Goal: Task Accomplishment & Management: Complete application form

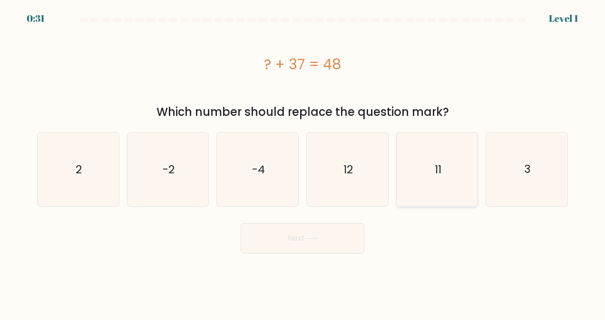
click at [244, 175] on text "11" at bounding box center [437, 169] width 7 height 15
click at [244, 163] on input "e. 11" at bounding box center [302, 161] width 0 height 2
radio input "true"
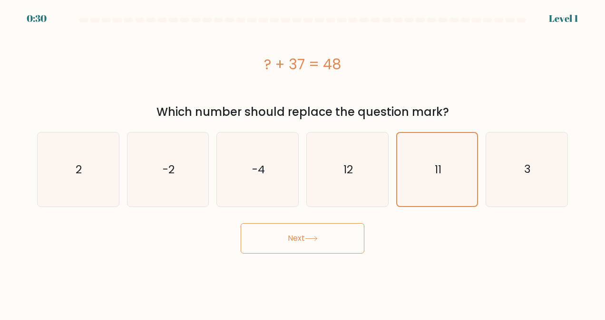
click at [244, 241] on button "Next" at bounding box center [302, 238] width 124 height 30
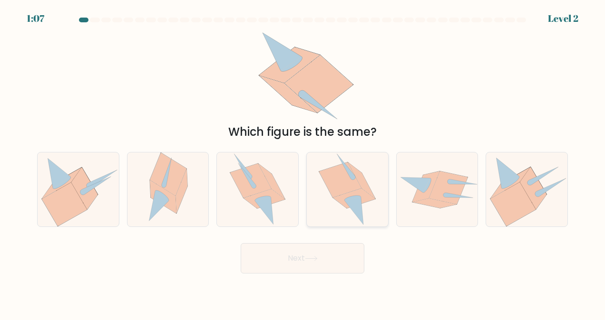
click at [244, 195] on icon at bounding box center [354, 199] width 42 height 20
click at [244, 163] on input "d." at bounding box center [302, 161] width 0 height 2
radio input "true"
click at [244, 254] on button "Next" at bounding box center [302, 258] width 124 height 30
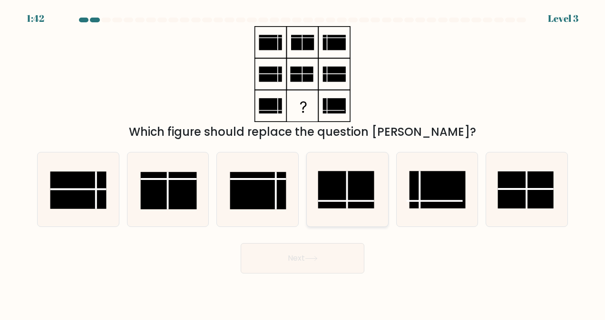
click at [244, 193] on rect at bounding box center [346, 190] width 56 height 37
click at [244, 163] on input "d." at bounding box center [302, 161] width 0 height 2
radio input "true"
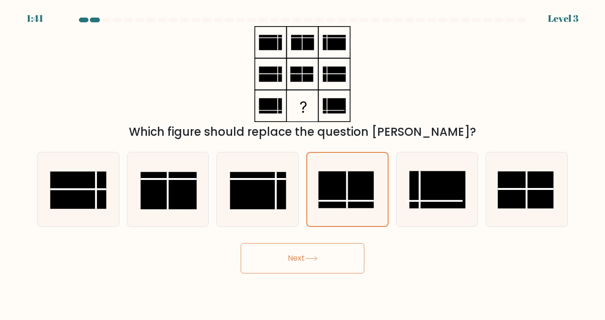
click at [244, 270] on button "Next" at bounding box center [302, 258] width 124 height 30
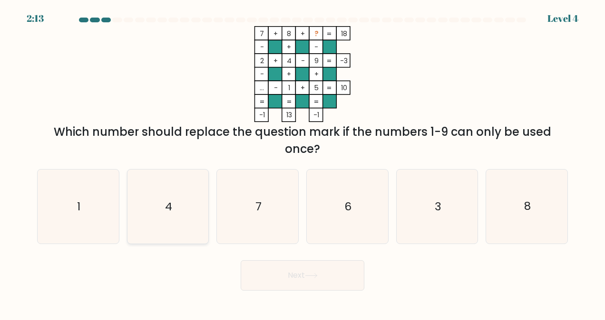
click at [154, 233] on icon "4" at bounding box center [168, 207] width 74 height 74
click at [244, 163] on input "b. 4" at bounding box center [302, 161] width 0 height 2
radio input "true"
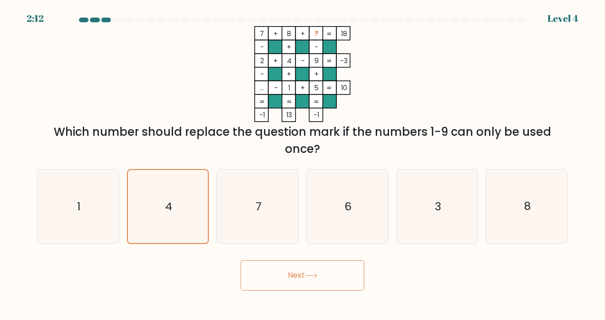
click at [244, 276] on button "Next" at bounding box center [302, 275] width 124 height 30
click at [244, 277] on button "Next" at bounding box center [302, 275] width 124 height 30
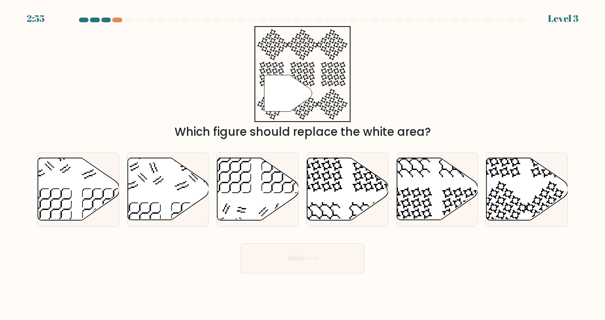
click at [244, 288] on body "2:55 Level 3" at bounding box center [302, 160] width 605 height 320
click at [244, 202] on icon at bounding box center [411, 209] width 42 height 42
click at [244, 163] on input "e." at bounding box center [302, 161] width 0 height 2
radio input "true"
click at [244, 259] on icon at bounding box center [311, 258] width 13 height 5
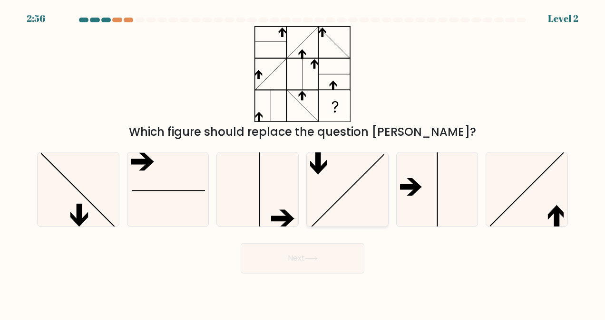
click at [244, 211] on icon at bounding box center [347, 190] width 74 height 74
click at [244, 163] on input "d." at bounding box center [302, 161] width 0 height 2
radio input "true"
click at [244, 200] on icon at bounding box center [527, 190] width 74 height 74
click at [244, 163] on input "f." at bounding box center [302, 161] width 0 height 2
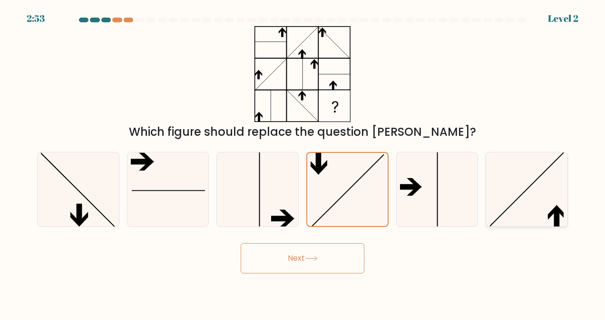
radio input "true"
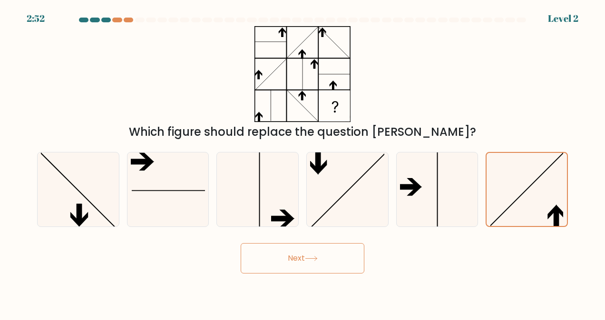
click at [244, 264] on button "Next" at bounding box center [302, 258] width 124 height 30
click at [244, 260] on icon at bounding box center [310, 259] width 11 height 4
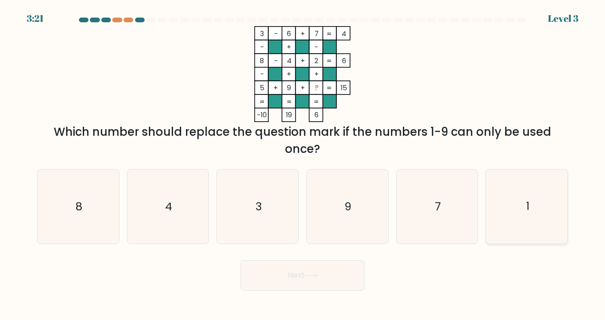
click at [244, 221] on icon "1" at bounding box center [527, 207] width 74 height 74
click at [244, 163] on input "f. 1" at bounding box center [302, 161] width 0 height 2
radio input "true"
click at [244, 278] on button "Next" at bounding box center [302, 275] width 124 height 30
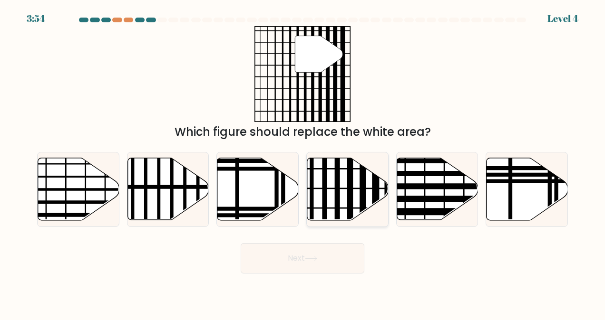
click at [244, 195] on icon at bounding box center [347, 189] width 81 height 62
click at [244, 163] on input "d." at bounding box center [302, 161] width 0 height 2
radio input "true"
click at [244, 264] on button "Next" at bounding box center [302, 258] width 124 height 30
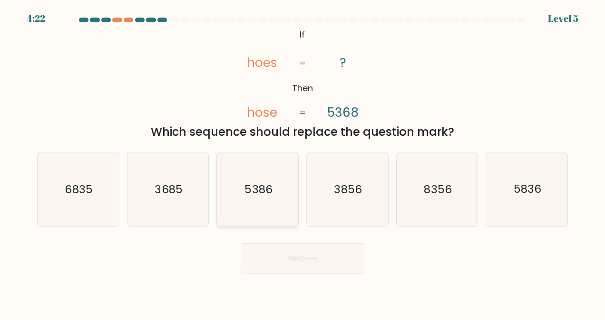
click at [244, 204] on icon "5386" at bounding box center [258, 190] width 74 height 74
click at [244, 163] on input "c. 5386" at bounding box center [302, 161] width 0 height 2
radio input "true"
click at [244, 258] on button "Next" at bounding box center [302, 258] width 124 height 30
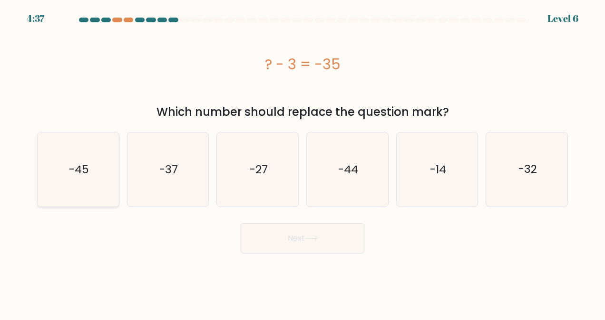
click at [75, 161] on icon "-45" at bounding box center [78, 170] width 74 height 74
click at [244, 161] on input "a. -45" at bounding box center [302, 161] width 0 height 2
radio input "true"
click at [244, 239] on button "Next" at bounding box center [302, 238] width 124 height 30
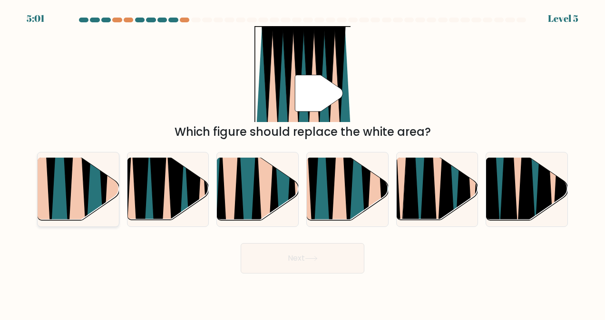
click at [74, 189] on icon at bounding box center [77, 158] width 19 height 163
click at [244, 163] on input "a." at bounding box center [302, 161] width 0 height 2
radio input "true"
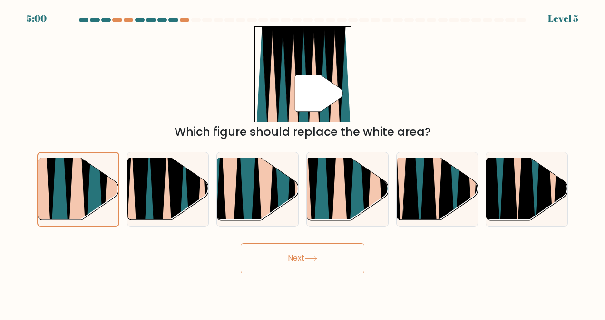
click at [244, 255] on button "Next" at bounding box center [302, 258] width 124 height 30
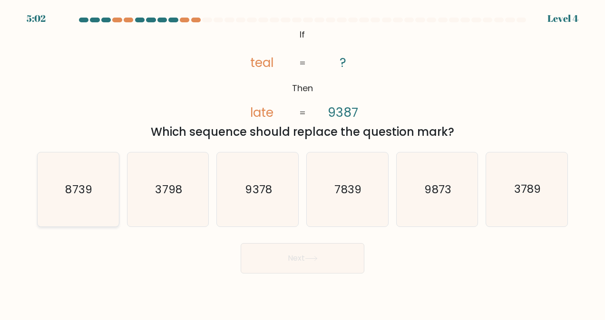
click at [85, 172] on icon "8739" at bounding box center [78, 190] width 74 height 74
click at [244, 163] on input "a. 8739" at bounding box center [302, 161] width 0 height 2
radio input "true"
click at [244, 262] on button "Next" at bounding box center [302, 258] width 124 height 30
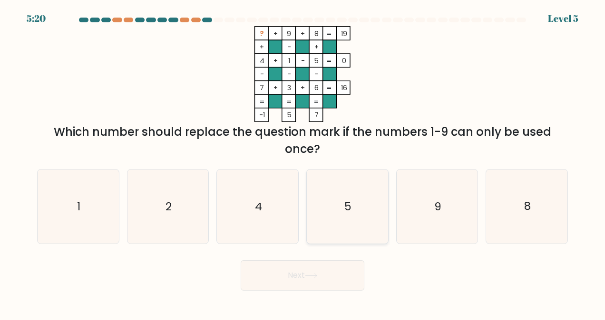
click at [244, 207] on icon "5" at bounding box center [347, 207] width 74 height 74
click at [244, 163] on input "d. 5" at bounding box center [302, 161] width 0 height 2
radio input "true"
click at [244, 278] on icon at bounding box center [311, 275] width 13 height 5
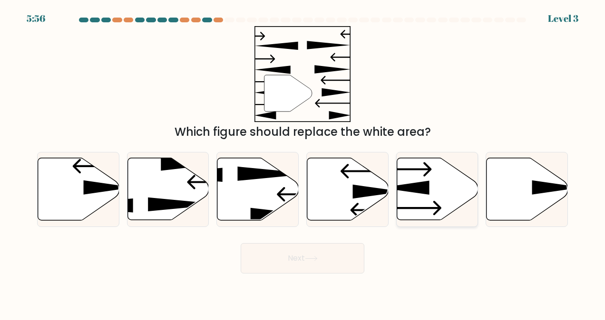
click at [244, 200] on icon at bounding box center [436, 189] width 81 height 62
click at [244, 163] on input "e." at bounding box center [302, 161] width 0 height 2
radio input "true"
click at [244, 265] on button "Next" at bounding box center [302, 258] width 124 height 30
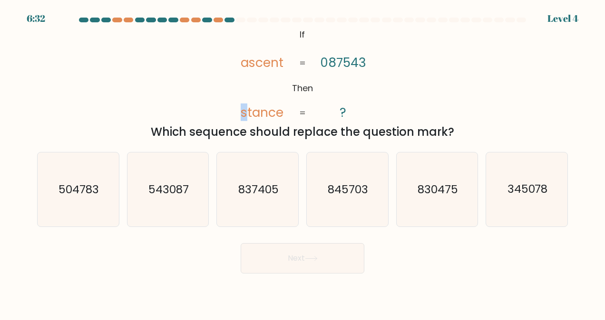
click at [242, 111] on tspan "stance" at bounding box center [261, 113] width 43 height 18
drag, startPoint x: 242, startPoint y: 111, endPoint x: 411, endPoint y: 68, distance: 174.2
click at [244, 68] on div "@import url('https://fonts.googleapis.com/css?family=Abril+Fatface:400,100,100i…" at bounding box center [302, 83] width 542 height 115
click at [244, 155] on icon "830475" at bounding box center [437, 190] width 74 height 74
click at [244, 160] on input "e. 830475" at bounding box center [302, 161] width 0 height 2
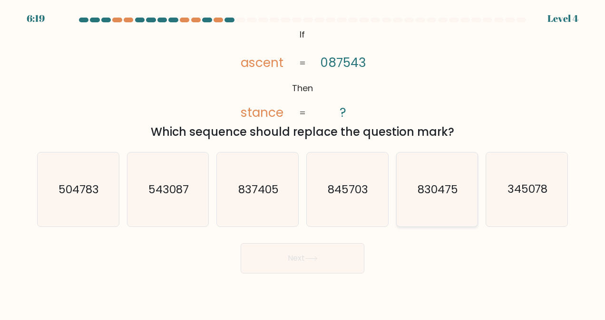
radio input "true"
click at [244, 262] on button "Next" at bounding box center [302, 258] width 124 height 30
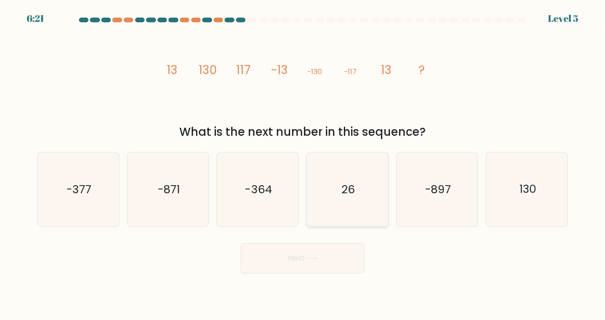
click at [244, 195] on icon "26" at bounding box center [347, 190] width 74 height 74
click at [244, 163] on input "d. 26" at bounding box center [302, 161] width 0 height 2
radio input "true"
click at [244, 268] on button "Next" at bounding box center [302, 258] width 124 height 30
click at [244, 261] on button "Next" at bounding box center [302, 258] width 124 height 30
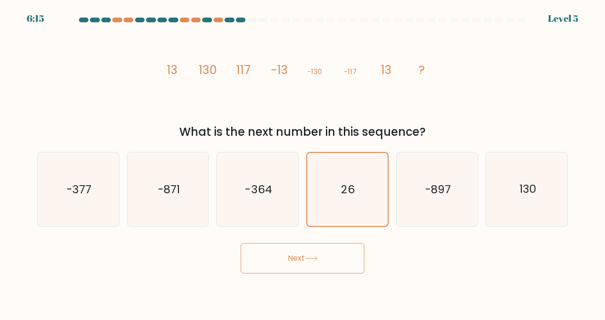
click at [244, 262] on button "Next" at bounding box center [302, 258] width 124 height 30
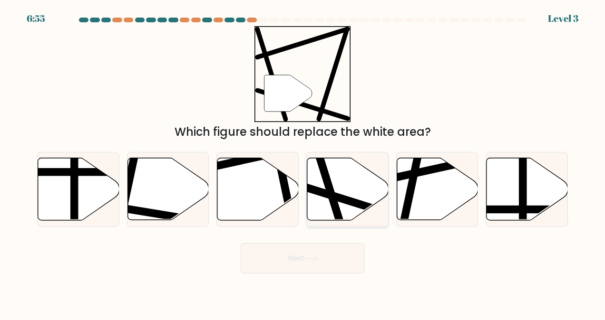
click at [244, 209] on line at bounding box center [373, 208] width 154 height 48
click at [244, 163] on input "d." at bounding box center [302, 161] width 0 height 2
radio input "true"
click at [244, 272] on button "Next" at bounding box center [302, 258] width 124 height 30
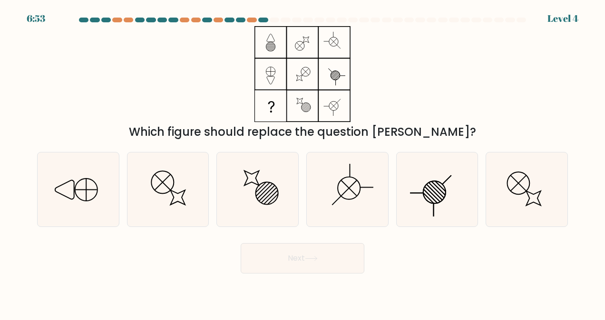
click at [244, 263] on button "Next" at bounding box center [302, 258] width 124 height 30
click at [244, 264] on div "Next" at bounding box center [302, 256] width 542 height 35
click at [147, 201] on icon at bounding box center [168, 190] width 74 height 74
click at [244, 163] on input "b." at bounding box center [302, 161] width 0 height 2
radio input "true"
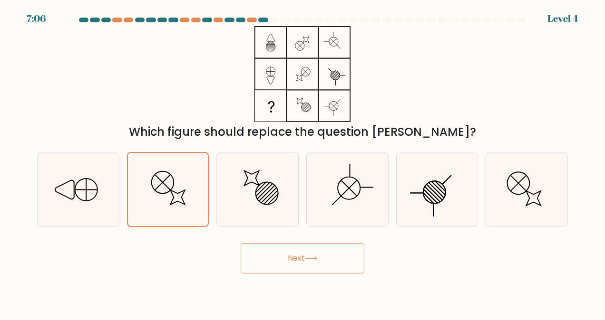
click at [244, 268] on button "Next" at bounding box center [302, 258] width 124 height 30
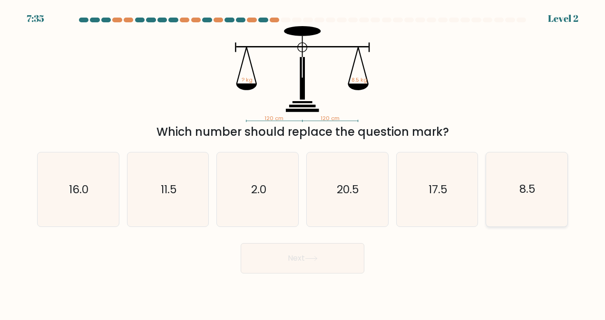
click at [244, 198] on icon "8.5" at bounding box center [527, 190] width 74 height 74
click at [244, 163] on input "f. 8.5" at bounding box center [302, 161] width 0 height 2
radio input "true"
click at [244, 264] on button "Next" at bounding box center [302, 258] width 124 height 30
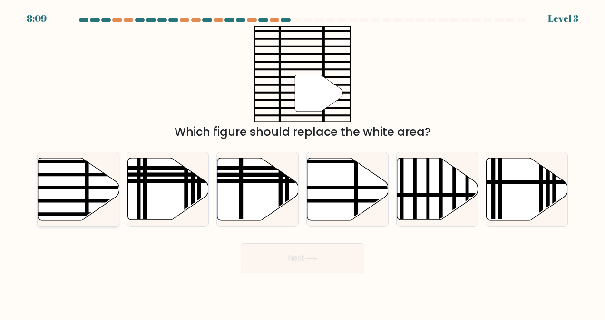
click at [58, 180] on icon at bounding box center [78, 189] width 81 height 62
click at [244, 163] on input "a." at bounding box center [302, 161] width 0 height 2
radio input "true"
click at [244, 262] on button "Next" at bounding box center [302, 258] width 124 height 30
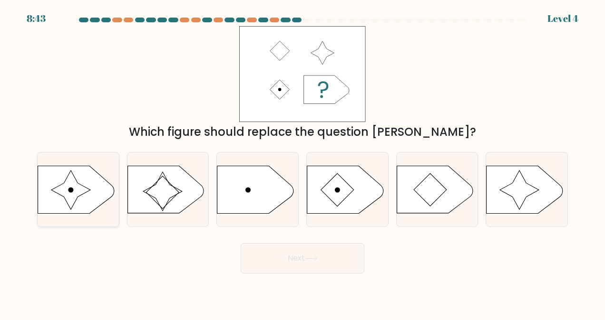
click at [87, 182] on icon at bounding box center [76, 190] width 76 height 48
click at [244, 163] on input "a." at bounding box center [302, 161] width 0 height 2
radio input "true"
click at [244, 265] on button "Next" at bounding box center [302, 258] width 124 height 30
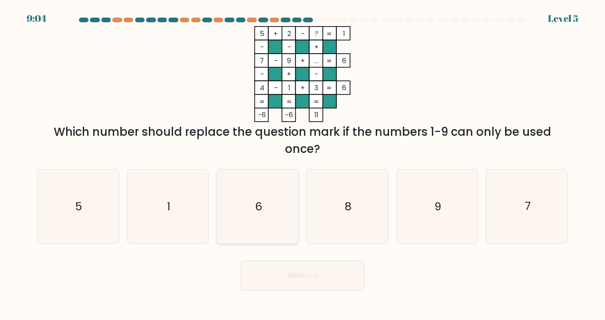
click at [244, 217] on icon "6" at bounding box center [258, 207] width 74 height 74
click at [244, 163] on input "c. 6" at bounding box center [302, 161] width 0 height 2
radio input "true"
click at [244, 268] on button "Next" at bounding box center [302, 275] width 124 height 30
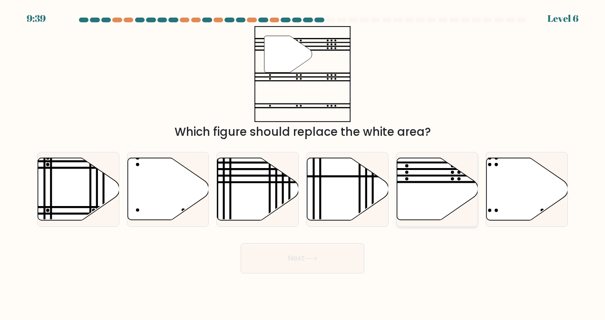
click at [244, 187] on icon at bounding box center [436, 189] width 81 height 62
click at [244, 163] on input "e." at bounding box center [302, 161] width 0 height 2
radio input "true"
click at [244, 254] on button "Next" at bounding box center [302, 258] width 124 height 30
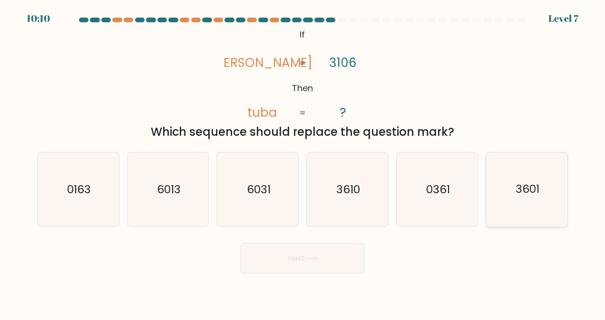
click at [244, 204] on icon "3601" at bounding box center [527, 190] width 74 height 74
click at [244, 163] on input "f. 3601" at bounding box center [302, 161] width 0 height 2
radio input "true"
click at [244, 266] on button "Next" at bounding box center [302, 258] width 124 height 30
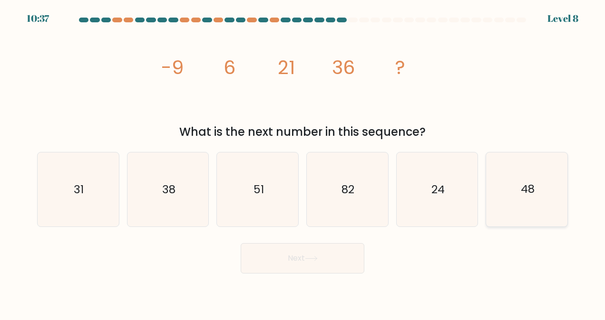
click at [244, 198] on icon "48" at bounding box center [527, 190] width 74 height 74
click at [244, 163] on input "f. 48" at bounding box center [302, 161] width 0 height 2
radio input "true"
click at [244, 266] on button "Next" at bounding box center [302, 258] width 124 height 30
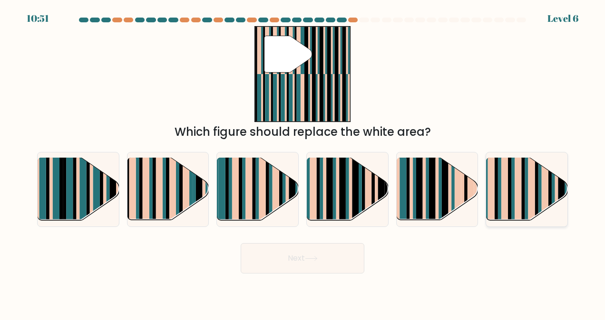
click at [244, 192] on rect at bounding box center [531, 183] width 7 height 80
click at [244, 163] on input "f." at bounding box center [302, 161] width 0 height 2
radio input "true"
click at [244, 264] on button "Next" at bounding box center [302, 258] width 124 height 30
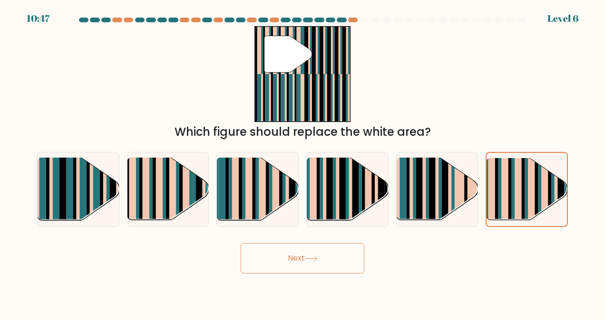
click at [244, 259] on button "Next" at bounding box center [302, 258] width 124 height 30
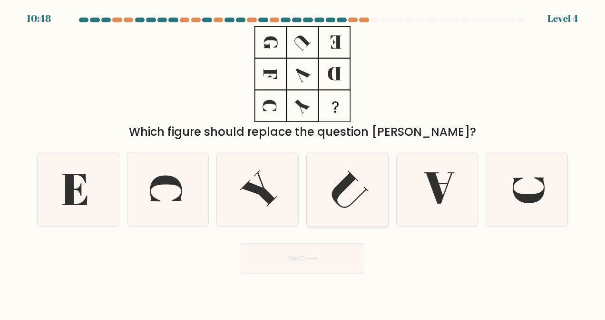
click at [244, 197] on icon at bounding box center [347, 190] width 74 height 74
click at [244, 163] on input "d." at bounding box center [302, 161] width 0 height 2
radio input "true"
click at [244, 267] on button "Next" at bounding box center [302, 258] width 124 height 30
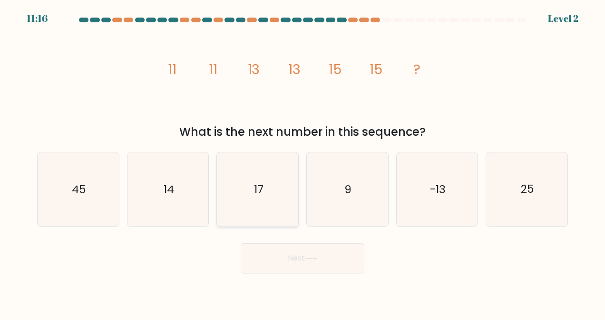
click at [244, 186] on icon "17" at bounding box center [258, 190] width 74 height 74
click at [244, 163] on input "c. 17" at bounding box center [302, 161] width 0 height 2
radio input "true"
click at [244, 268] on button "Next" at bounding box center [302, 258] width 124 height 30
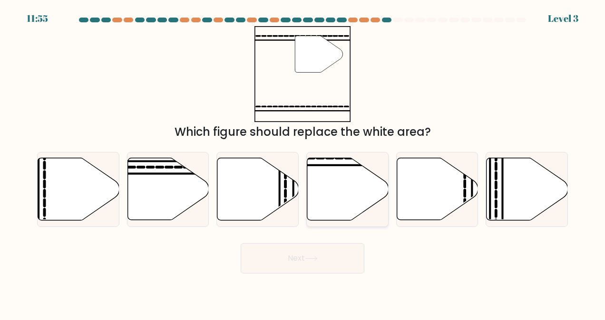
click at [244, 189] on icon at bounding box center [347, 189] width 81 height 62
click at [244, 163] on input "d." at bounding box center [302, 161] width 0 height 2
radio input "true"
click at [244, 265] on button "Next" at bounding box center [302, 258] width 124 height 30
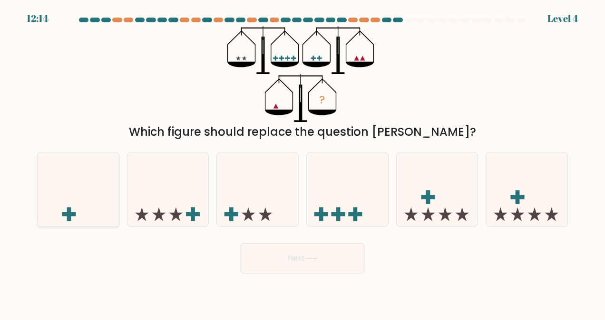
click at [68, 202] on icon at bounding box center [78, 189] width 81 height 67
click at [244, 163] on input "a." at bounding box center [302, 161] width 0 height 2
radio input "true"
click at [244, 254] on button "Next" at bounding box center [302, 258] width 124 height 30
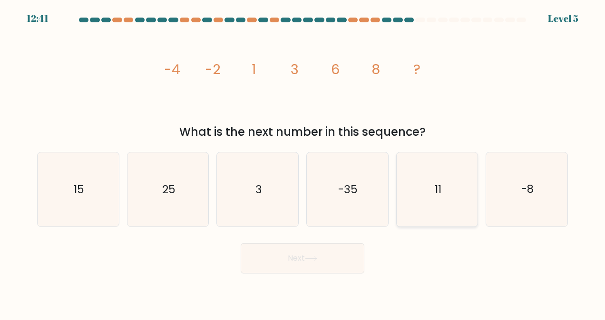
click at [244, 212] on icon "11" at bounding box center [437, 190] width 74 height 74
click at [244, 163] on input "e. 11" at bounding box center [302, 161] width 0 height 2
radio input "true"
click at [244, 197] on form at bounding box center [302, 146] width 605 height 256
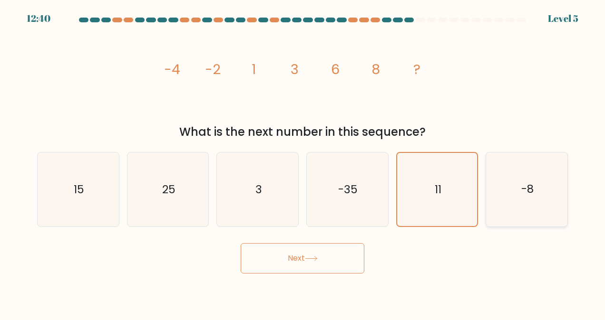
click at [244, 195] on icon "-8" at bounding box center [527, 190] width 74 height 74
click at [244, 163] on input "f. -8" at bounding box center [302, 161] width 0 height 2
radio input "true"
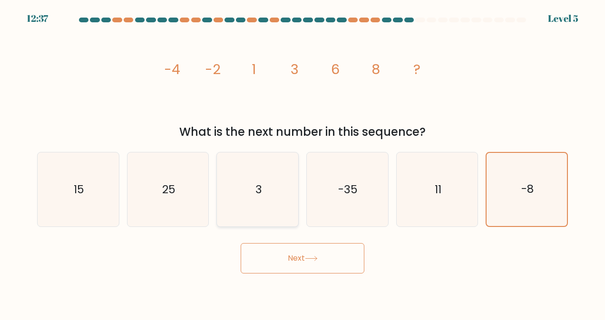
click at [244, 194] on icon "3" at bounding box center [258, 190] width 74 height 74
click at [244, 163] on input "c. 3" at bounding box center [302, 161] width 0 height 2
radio input "true"
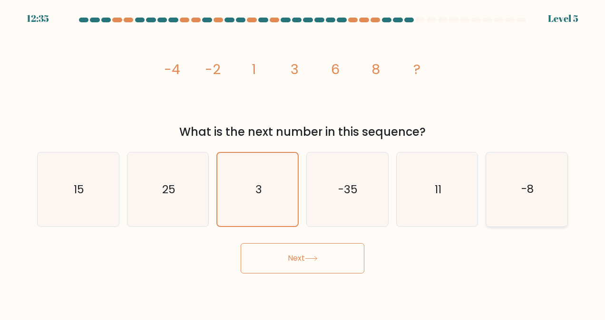
click at [244, 191] on icon "-8" at bounding box center [527, 190] width 74 height 74
click at [244, 163] on input "f. -8" at bounding box center [302, 161] width 0 height 2
radio input "true"
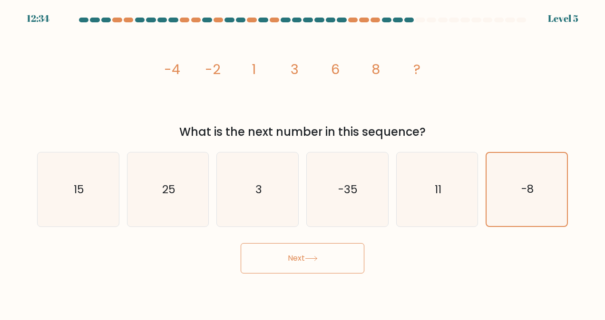
click at [244, 261] on icon at bounding box center [311, 258] width 13 height 5
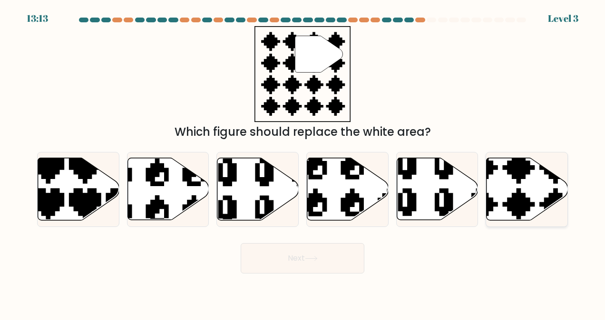
click at [244, 196] on icon at bounding box center [500, 223] width 143 height 143
click at [244, 163] on input "f." at bounding box center [302, 161] width 0 height 2
radio input "true"
click at [244, 258] on button "Next" at bounding box center [302, 258] width 124 height 30
click at [244, 260] on button "Next" at bounding box center [302, 258] width 124 height 30
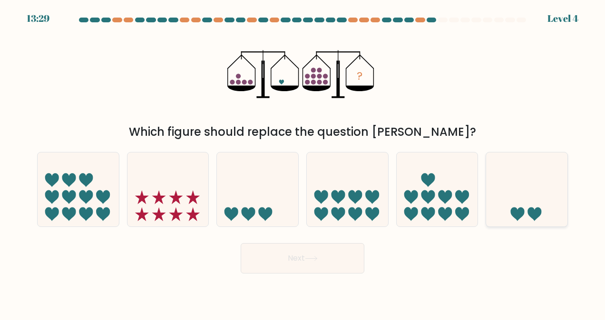
click at [244, 207] on icon at bounding box center [526, 189] width 81 height 67
click at [244, 163] on input "f." at bounding box center [302, 161] width 0 height 2
radio input "true"
click at [244, 260] on icon at bounding box center [311, 258] width 13 height 5
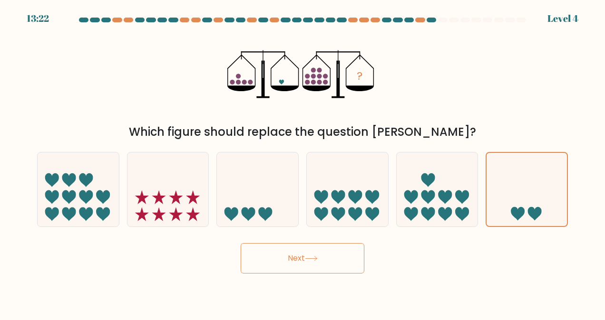
click at [244, 260] on icon at bounding box center [311, 258] width 13 height 5
click at [244, 261] on button "Next" at bounding box center [302, 258] width 124 height 30
click at [244, 262] on button "Next" at bounding box center [302, 258] width 124 height 30
click at [244, 269] on button "Next" at bounding box center [302, 258] width 124 height 30
drag, startPoint x: 532, startPoint y: 189, endPoint x: 510, endPoint y: 202, distance: 25.6
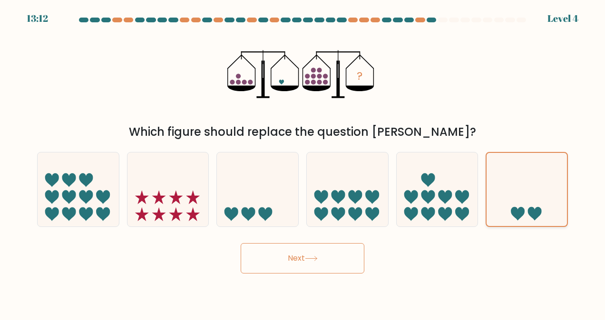
click at [244, 188] on icon at bounding box center [526, 189] width 80 height 67
click at [244, 163] on input "f." at bounding box center [302, 161] width 0 height 2
click at [244, 247] on button "Next" at bounding box center [302, 258] width 124 height 30
click at [244, 257] on button "Next" at bounding box center [302, 258] width 124 height 30
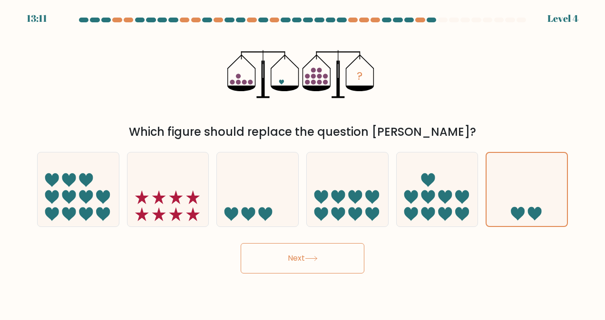
click at [244, 257] on button "Next" at bounding box center [302, 258] width 124 height 30
click at [244, 256] on button "Next" at bounding box center [302, 258] width 124 height 30
click at [244, 260] on button "Next" at bounding box center [302, 258] width 124 height 30
drag, startPoint x: 301, startPoint y: 259, endPoint x: 303, endPoint y: 254, distance: 6.0
click at [244, 256] on button "Next" at bounding box center [302, 258] width 124 height 30
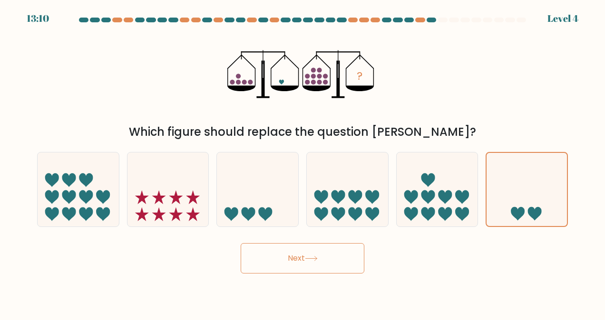
click at [244, 251] on button "Next" at bounding box center [302, 258] width 124 height 30
click at [244, 252] on button "Next" at bounding box center [302, 258] width 124 height 30
click at [244, 260] on button "Next" at bounding box center [302, 258] width 124 height 30
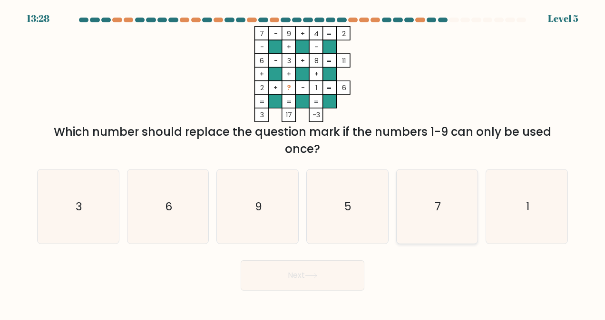
click at [244, 216] on icon "7" at bounding box center [437, 207] width 74 height 74
click at [244, 163] on input "e. 7" at bounding box center [302, 161] width 0 height 2
radio input "true"
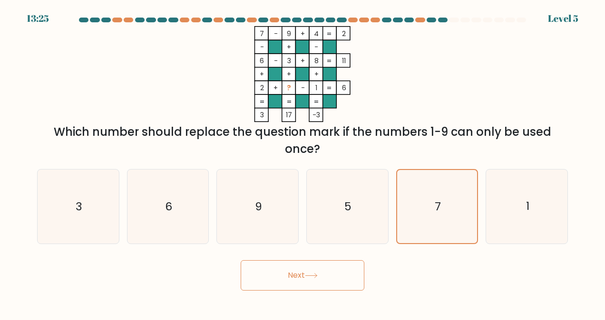
click at [244, 282] on button "Next" at bounding box center [302, 275] width 124 height 30
click at [244, 278] on icon at bounding box center [311, 275] width 13 height 5
click at [244, 277] on icon at bounding box center [311, 275] width 13 height 5
click at [244, 283] on button "Next" at bounding box center [302, 275] width 124 height 30
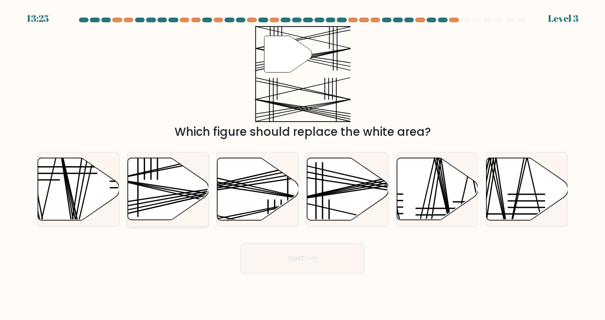
click at [196, 190] on icon at bounding box center [167, 189] width 81 height 62
click at [244, 163] on input "b." at bounding box center [302, 161] width 0 height 2
radio input "true"
click at [244, 260] on button "Next" at bounding box center [302, 258] width 124 height 30
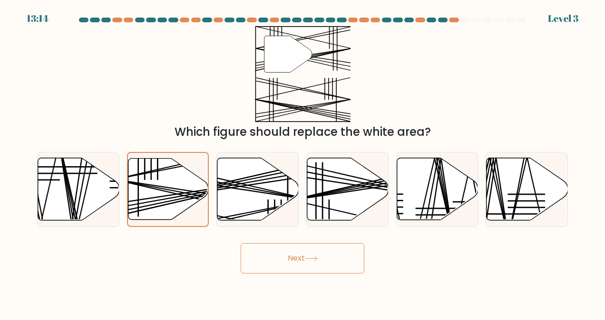
click at [244, 264] on button "Next" at bounding box center [302, 258] width 124 height 30
click at [244, 261] on button "Next" at bounding box center [302, 258] width 124 height 30
click at [244, 258] on button "Next" at bounding box center [302, 258] width 124 height 30
click at [244, 265] on button "Next" at bounding box center [302, 258] width 124 height 30
click at [244, 258] on button "Next" at bounding box center [302, 258] width 124 height 30
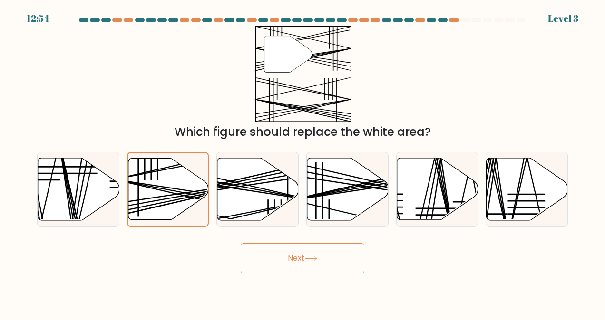
click at [244, 259] on button "Next" at bounding box center [302, 258] width 124 height 30
click at [149, 189] on icon at bounding box center [168, 189] width 80 height 61
click at [244, 163] on input "b." at bounding box center [302, 161] width 0 height 2
click at [244, 258] on button "Next" at bounding box center [302, 258] width 124 height 30
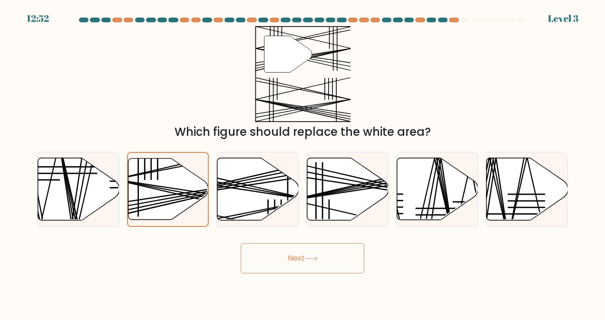
click at [244, 250] on button "Next" at bounding box center [302, 258] width 124 height 30
click at [244, 252] on button "Next" at bounding box center [302, 258] width 124 height 30
click at [244, 254] on button "Next" at bounding box center [302, 258] width 124 height 30
click at [244, 255] on div "Next" at bounding box center [302, 256] width 542 height 35
click at [244, 263] on button "Next" at bounding box center [302, 258] width 124 height 30
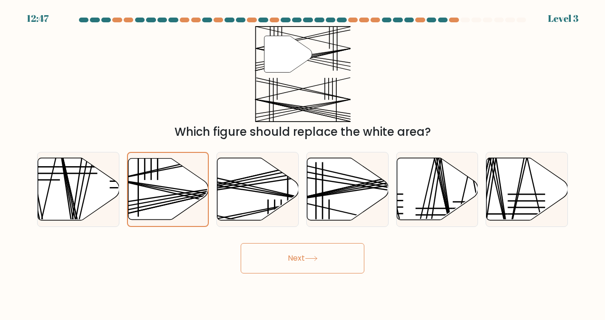
click at [244, 263] on button "Next" at bounding box center [302, 258] width 124 height 30
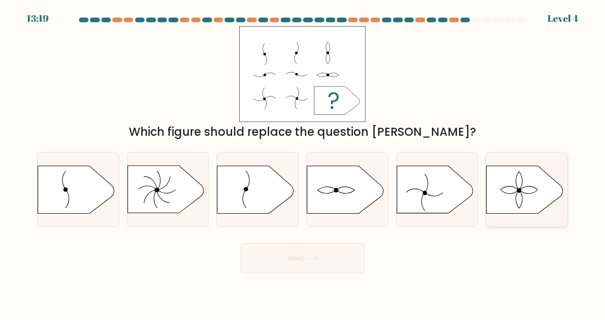
click at [244, 209] on icon at bounding box center [524, 190] width 76 height 48
click at [244, 163] on input "f." at bounding box center [302, 161] width 0 height 2
radio input "true"
click at [244, 260] on button "Next" at bounding box center [302, 258] width 124 height 30
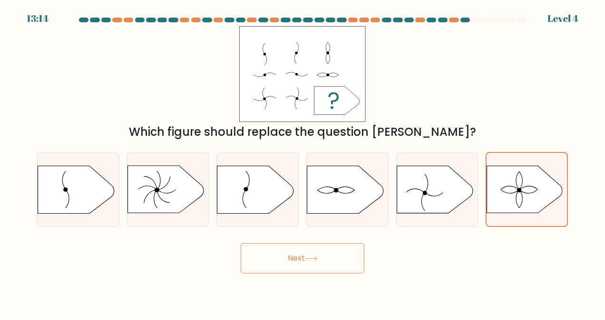
click at [244, 260] on button "Next" at bounding box center [302, 258] width 124 height 30
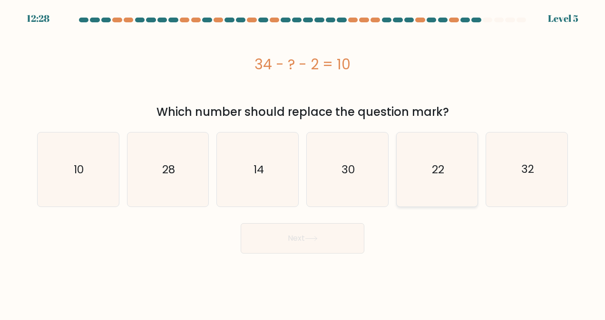
click at [244, 182] on icon "22" at bounding box center [437, 170] width 74 height 74
click at [244, 163] on input "e. 22" at bounding box center [302, 161] width 0 height 2
radio input "true"
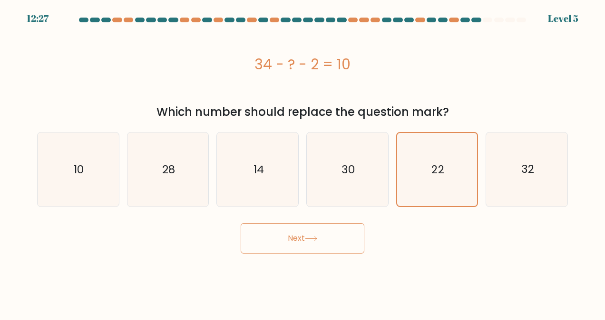
click at [244, 240] on icon at bounding box center [311, 238] width 13 height 5
click at [244, 240] on button "Next" at bounding box center [302, 238] width 124 height 30
click at [244, 235] on button "Next" at bounding box center [302, 238] width 124 height 30
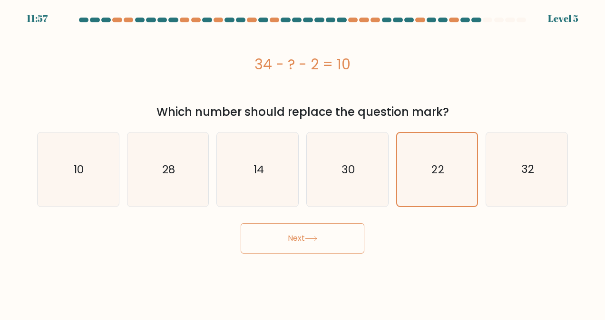
click at [244, 236] on button "Next" at bounding box center [302, 238] width 124 height 30
click at [244, 240] on button "Next" at bounding box center [302, 238] width 124 height 30
drag, startPoint x: 323, startPoint y: 240, endPoint x: 320, endPoint y: 226, distance: 13.6
click at [244, 229] on button "Next" at bounding box center [302, 238] width 124 height 30
click at [244, 226] on button "Next" at bounding box center [302, 238] width 124 height 30
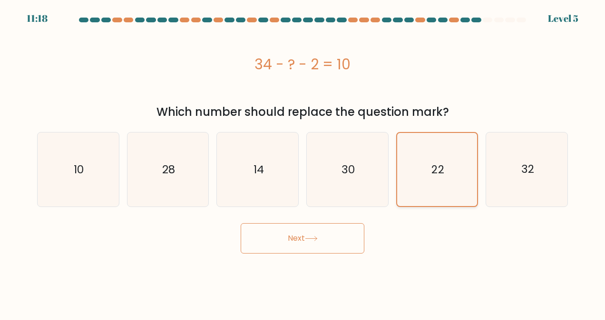
click at [244, 178] on icon "22" at bounding box center [436, 169] width 73 height 73
click at [244, 163] on input "e. 22" at bounding box center [302, 161] width 0 height 2
click at [244, 246] on button "Next" at bounding box center [302, 238] width 124 height 30
click at [244, 225] on button "Next" at bounding box center [302, 238] width 124 height 30
click at [244, 240] on icon at bounding box center [311, 238] width 13 height 5
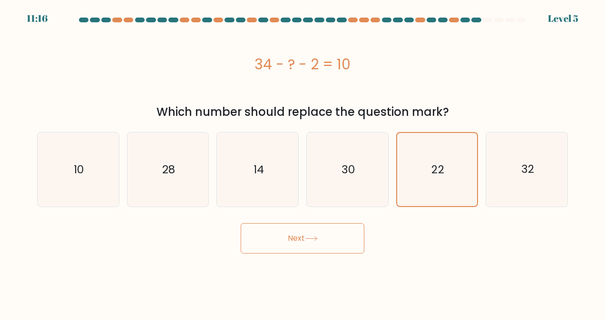
click at [244, 239] on button "Next" at bounding box center [302, 238] width 124 height 30
click at [244, 240] on button "Next" at bounding box center [302, 238] width 124 height 30
click at [244, 235] on button "Next" at bounding box center [302, 238] width 124 height 30
click at [244, 233] on button "Next" at bounding box center [302, 238] width 124 height 30
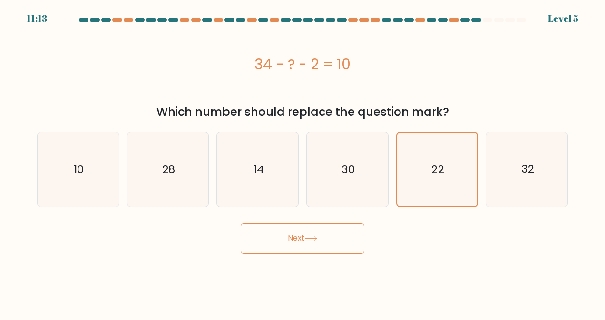
click at [244, 237] on button "Next" at bounding box center [302, 238] width 124 height 30
click at [244, 248] on div "Next" at bounding box center [302, 236] width 542 height 35
click at [244, 192] on icon "22" at bounding box center [436, 169] width 73 height 73
click at [244, 163] on input "e. 22" at bounding box center [302, 161] width 0 height 2
click at [244, 242] on button "Next" at bounding box center [302, 238] width 124 height 30
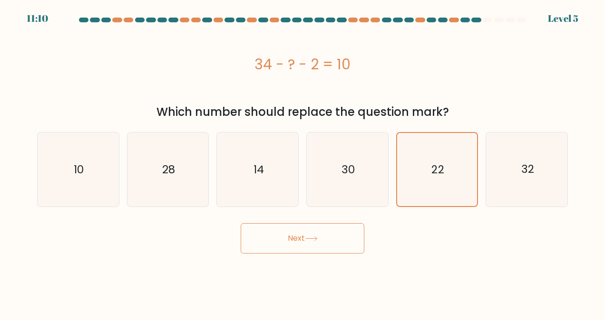
click at [244, 242] on button "Next" at bounding box center [302, 238] width 124 height 30
click at [244, 243] on button "Next" at bounding box center [302, 238] width 124 height 30
click at [244, 241] on button "Next" at bounding box center [302, 238] width 124 height 30
click at [244, 178] on icon "22" at bounding box center [436, 169] width 73 height 73
click at [244, 163] on input "e. 22" at bounding box center [302, 161] width 0 height 2
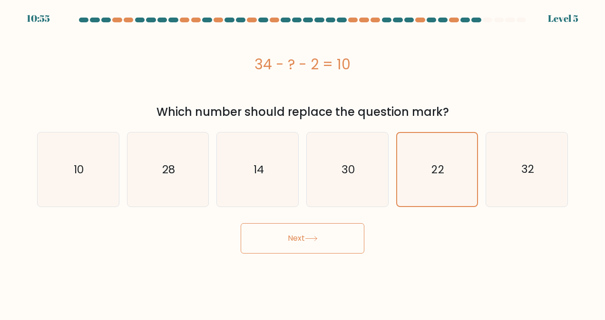
click at [244, 242] on button "Next" at bounding box center [302, 238] width 124 height 30
click at [244, 240] on icon at bounding box center [311, 238] width 13 height 5
click at [244, 239] on icon at bounding box center [310, 239] width 11 height 4
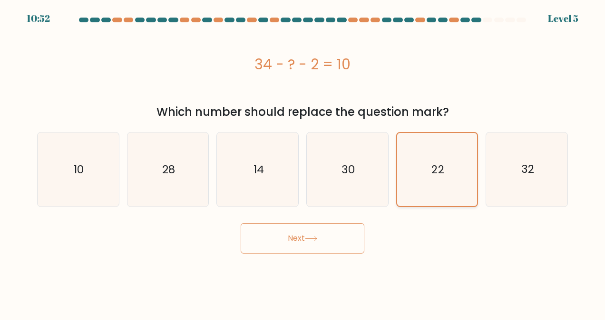
click at [244, 164] on icon "22" at bounding box center [436, 169] width 73 height 73
click at [244, 163] on input "e. 22" at bounding box center [302, 161] width 0 height 2
click at [244, 172] on icon "30" at bounding box center [347, 170] width 74 height 74
click at [244, 163] on input "d. 30" at bounding box center [302, 161] width 0 height 2
radio input "true"
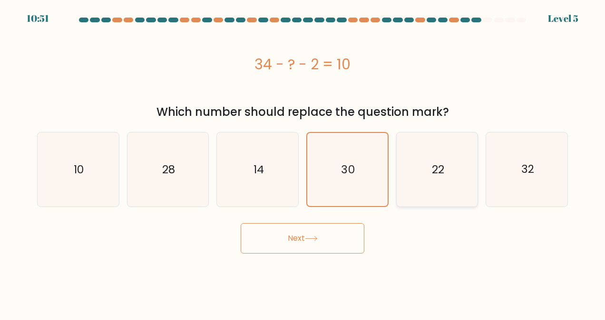
click at [244, 173] on text "22" at bounding box center [438, 169] width 12 height 15
click at [244, 163] on input "e. 22" at bounding box center [302, 161] width 0 height 2
radio input "true"
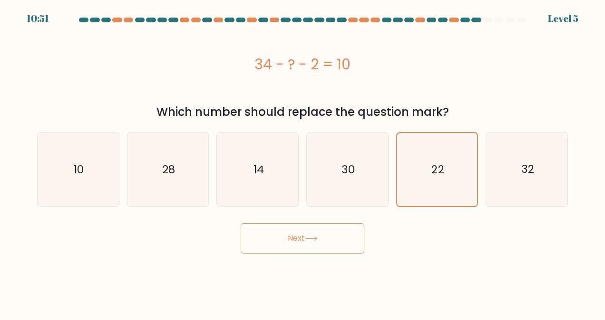
click at [244, 249] on button "Next" at bounding box center [302, 238] width 124 height 30
click at [244, 241] on icon at bounding box center [311, 238] width 13 height 5
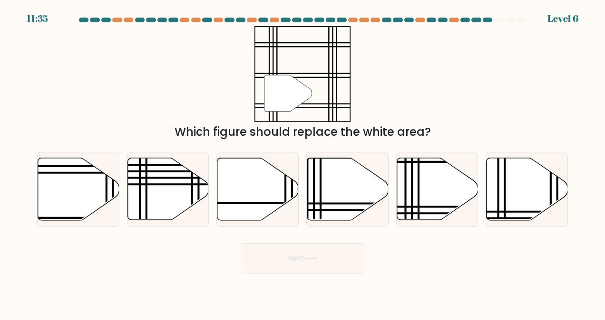
drag, startPoint x: 317, startPoint y: 243, endPoint x: 323, endPoint y: 248, distance: 7.1
click at [244, 248] on button "Next" at bounding box center [302, 258] width 124 height 30
click at [244, 88] on div "" Which figure should replace the white area?" at bounding box center [302, 83] width 542 height 115
click at [244, 199] on icon at bounding box center [347, 189] width 81 height 62
click at [244, 163] on input "d." at bounding box center [302, 161] width 0 height 2
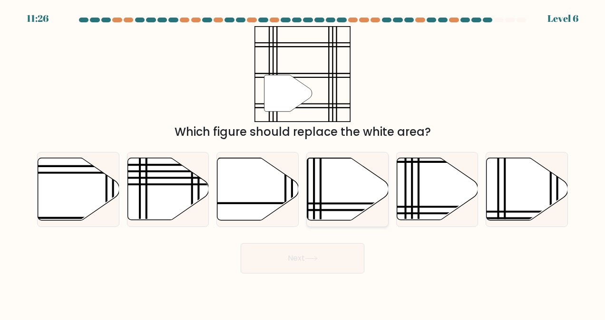
radio input "true"
click at [244, 264] on button "Next" at bounding box center [302, 258] width 124 height 30
click at [244, 262] on button "Next" at bounding box center [302, 258] width 124 height 30
click at [244, 261] on button "Next" at bounding box center [302, 258] width 124 height 30
click at [244, 259] on button "Next" at bounding box center [302, 258] width 124 height 30
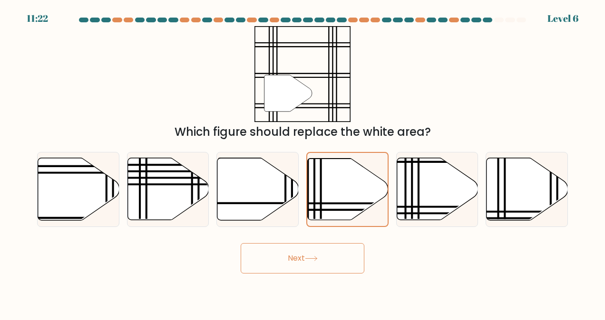
click at [244, 259] on button "Next" at bounding box center [302, 258] width 124 height 30
click at [244, 259] on icon at bounding box center [311, 258] width 13 height 5
click at [244, 262] on button "Next" at bounding box center [302, 258] width 124 height 30
click at [244, 259] on icon at bounding box center [311, 258] width 13 height 5
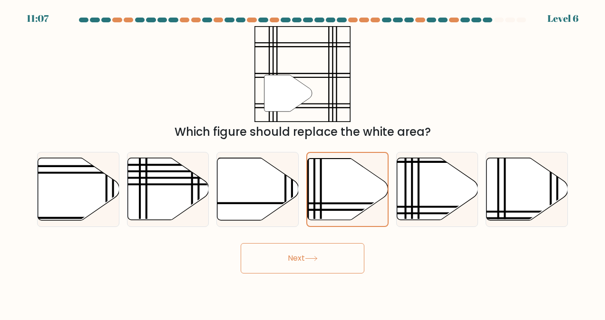
click at [244, 259] on icon at bounding box center [310, 259] width 11 height 4
click at [244, 255] on button "Next" at bounding box center [302, 258] width 124 height 30
click at [244, 258] on button "Next" at bounding box center [302, 258] width 124 height 30
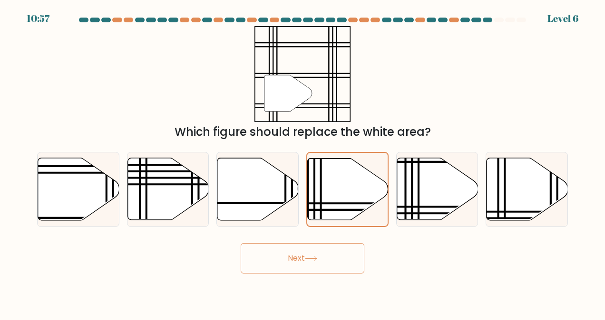
click at [244, 256] on button "Next" at bounding box center [302, 258] width 124 height 30
click at [244, 205] on icon at bounding box center [347, 189] width 80 height 61
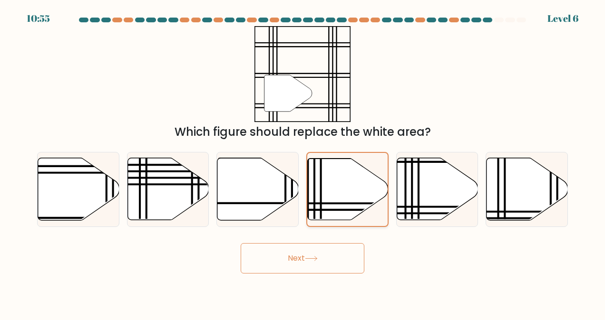
click at [244, 163] on input "d." at bounding box center [302, 161] width 0 height 2
click at [244, 261] on button "Next" at bounding box center [302, 258] width 124 height 30
click at [244, 259] on button "Next" at bounding box center [302, 258] width 124 height 30
click at [244, 256] on button "Next" at bounding box center [302, 258] width 124 height 30
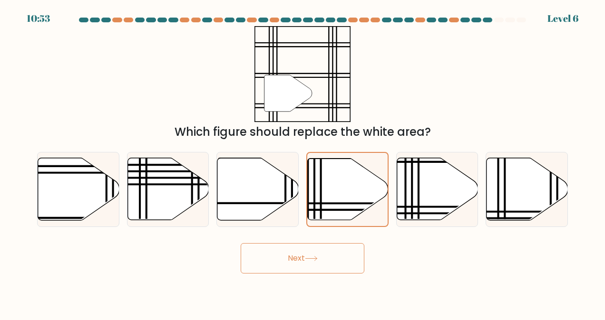
click at [244, 256] on button "Next" at bounding box center [302, 258] width 124 height 30
click at [244, 254] on button "Next" at bounding box center [302, 258] width 124 height 30
click at [244, 256] on button "Next" at bounding box center [302, 258] width 124 height 30
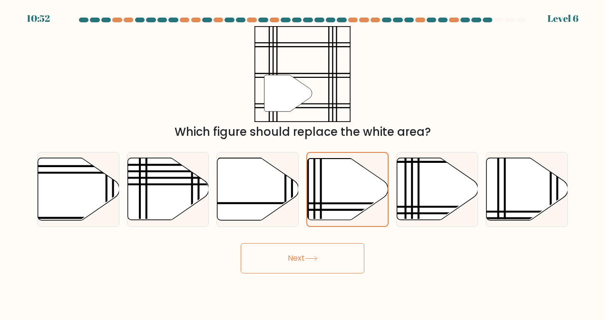
click at [244, 256] on button "Next" at bounding box center [302, 258] width 124 height 30
click at [244, 262] on button "Next" at bounding box center [302, 258] width 124 height 30
click at [244, 259] on button "Next" at bounding box center [302, 258] width 124 height 30
click at [244, 258] on button "Next" at bounding box center [302, 258] width 124 height 30
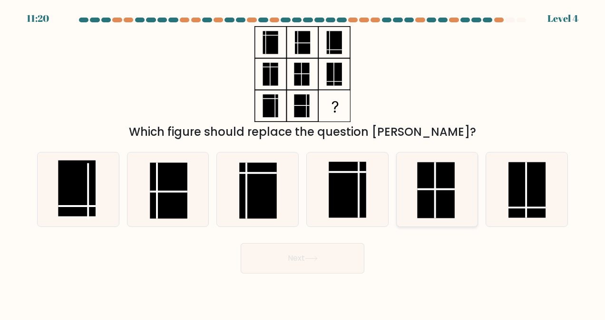
click at [244, 188] on rect at bounding box center [435, 191] width 37 height 56
click at [244, 163] on input "e." at bounding box center [302, 161] width 0 height 2
radio input "true"
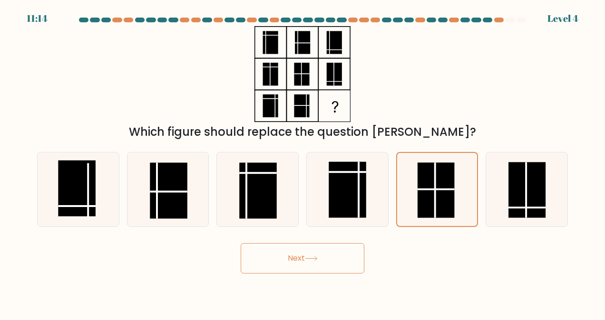
click at [244, 252] on button "Next" at bounding box center [302, 258] width 124 height 30
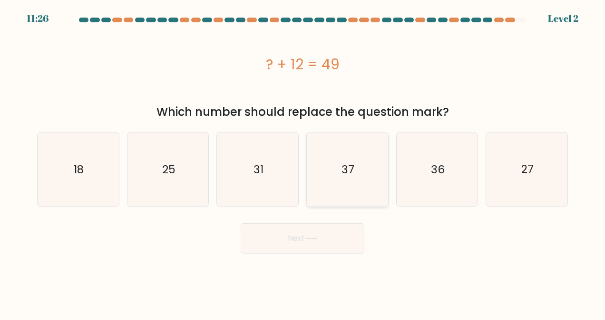
click at [244, 163] on icon "37" at bounding box center [347, 170] width 74 height 74
click at [244, 163] on input "d. 37" at bounding box center [302, 161] width 0 height 2
radio input "true"
click at [244, 241] on button "Next" at bounding box center [302, 238] width 124 height 30
click at [244, 238] on icon at bounding box center [311, 238] width 13 height 5
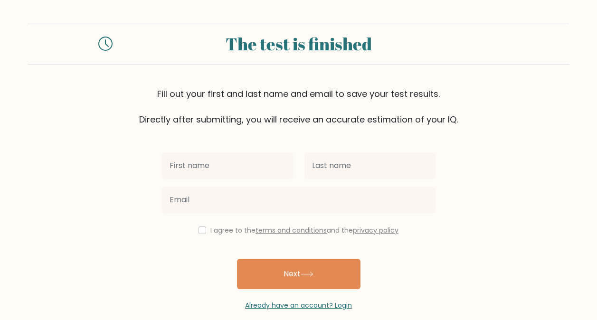
scroll to position [12, 0]
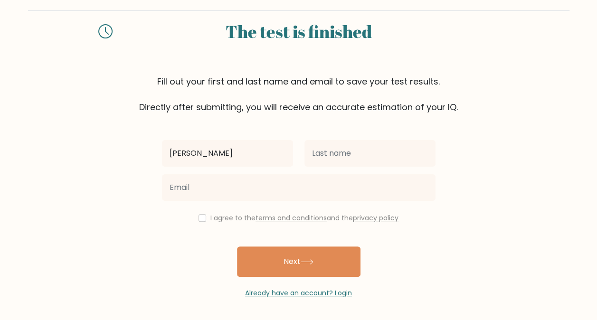
type input "[PERSON_NAME]"
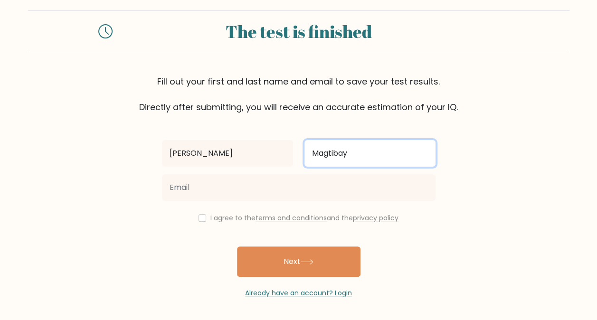
type input "Magtibay"
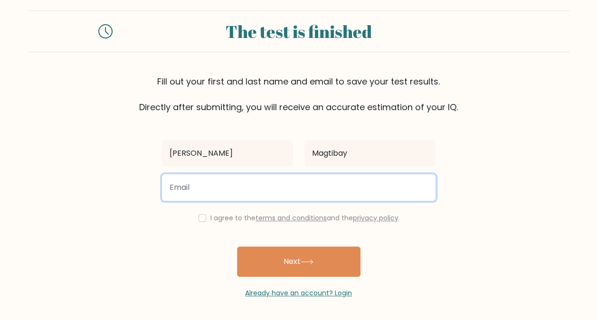
click at [354, 190] on input "email" at bounding box center [299, 187] width 274 height 27
type input "sheenpanaligan@yahoo.com"
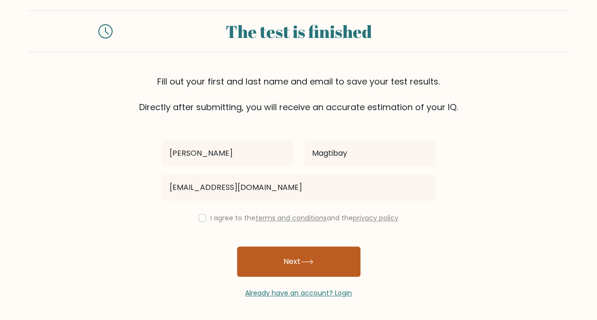
click at [301, 257] on button "Next" at bounding box center [299, 262] width 124 height 30
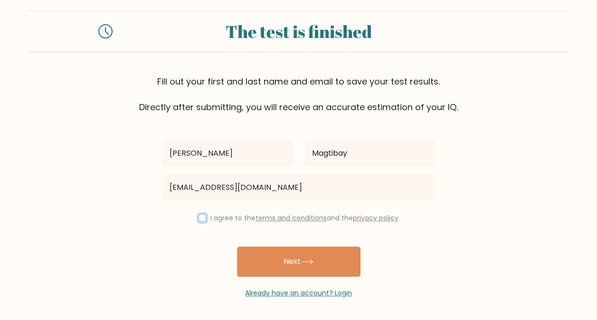
click at [202, 220] on input "checkbox" at bounding box center [203, 218] width 8 height 8
checkbox input "true"
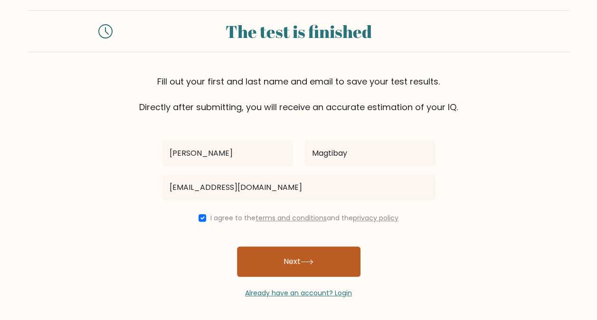
click at [288, 263] on button "Next" at bounding box center [299, 262] width 124 height 30
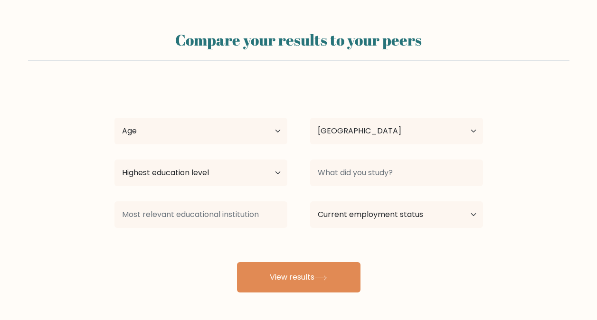
select select "PH"
click at [257, 129] on select "Age Under [DEMOGRAPHIC_DATA] [DEMOGRAPHIC_DATA] [DEMOGRAPHIC_DATA] [DEMOGRAPHIC…" at bounding box center [201, 131] width 173 height 27
select select "25_34"
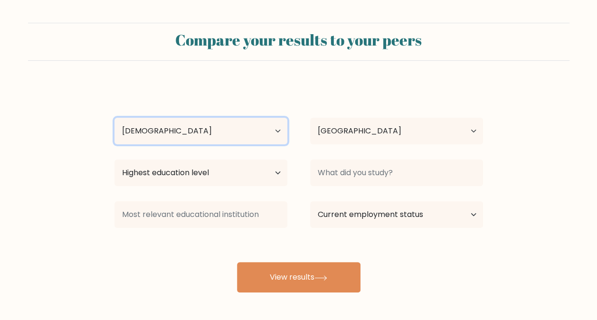
click at [115, 118] on select "Age Under [DEMOGRAPHIC_DATA] [DEMOGRAPHIC_DATA] [DEMOGRAPHIC_DATA] [DEMOGRAPHIC…" at bounding box center [201, 131] width 173 height 27
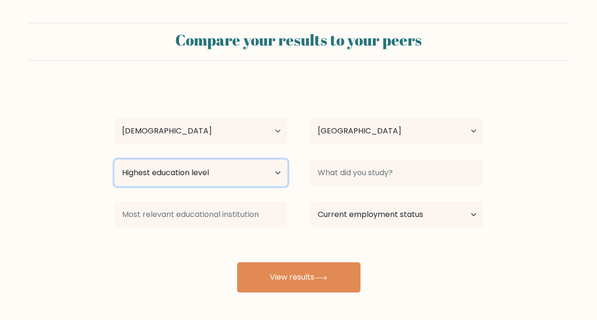
click at [258, 177] on select "Highest education level No schooling Primary Lower Secondary Upper Secondary Oc…" at bounding box center [201, 173] width 173 height 27
select select "bachelors_degree"
click at [115, 160] on select "Highest education level No schooling Primary Lower Secondary Upper Secondary Oc…" at bounding box center [201, 173] width 173 height 27
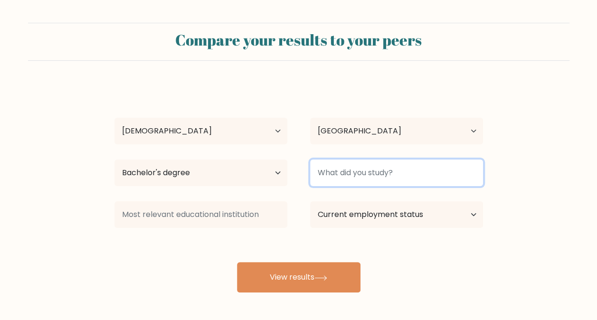
click at [421, 177] on input at bounding box center [396, 173] width 173 height 27
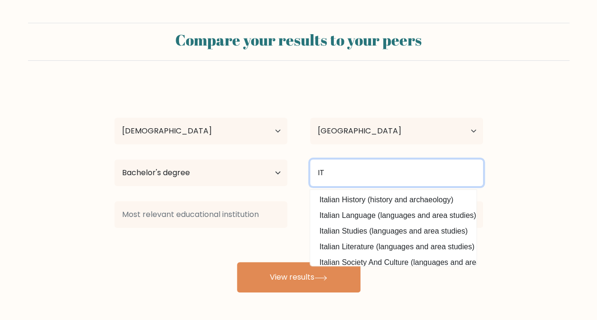
type input "IT"
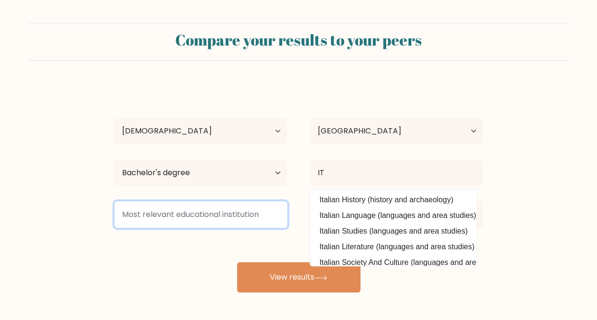
click at [229, 221] on input at bounding box center [201, 215] width 173 height 27
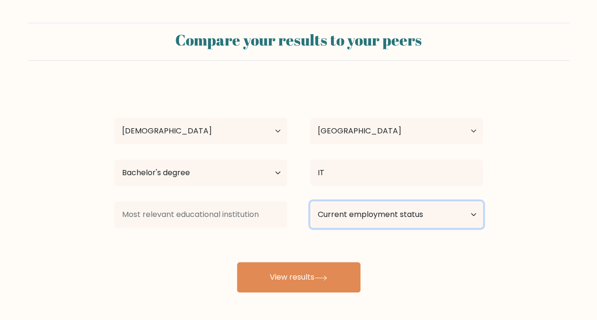
click at [366, 216] on select "Current employment status Employed Student Retired Other / prefer not to answer" at bounding box center [396, 215] width 173 height 27
select select "other"
click at [310, 202] on select "Current employment status Employed Student Retired Other / prefer not to answer" at bounding box center [396, 215] width 173 height 27
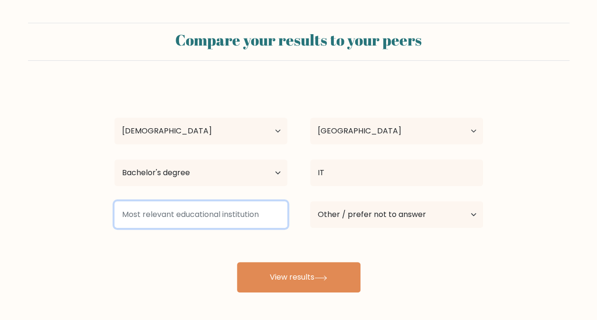
click at [214, 216] on input at bounding box center [201, 215] width 173 height 27
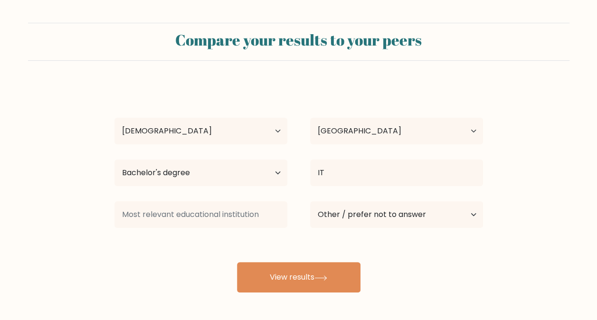
click at [164, 267] on div "Sheen Kean Magtibay Age Under 18 years old 18-24 years old 25-34 years old 35-4…" at bounding box center [299, 188] width 380 height 209
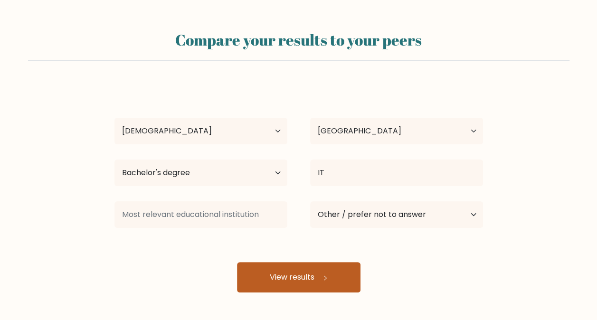
click at [269, 267] on button "View results" at bounding box center [299, 277] width 124 height 30
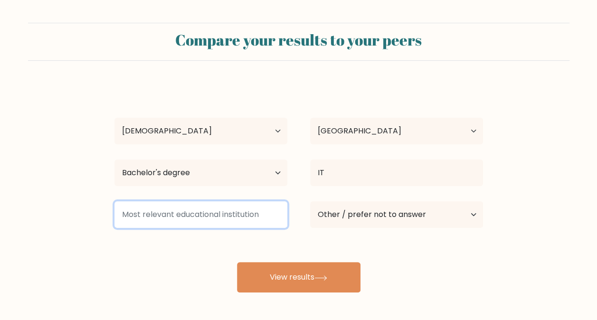
click at [221, 216] on input at bounding box center [201, 215] width 173 height 27
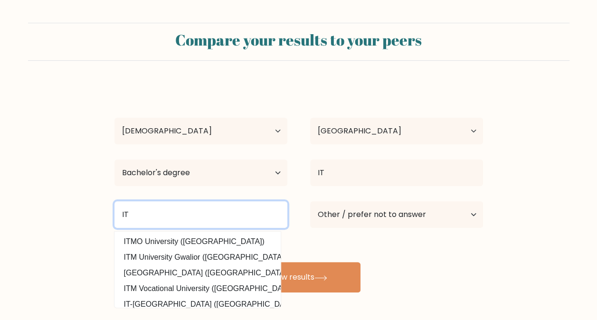
type input "I"
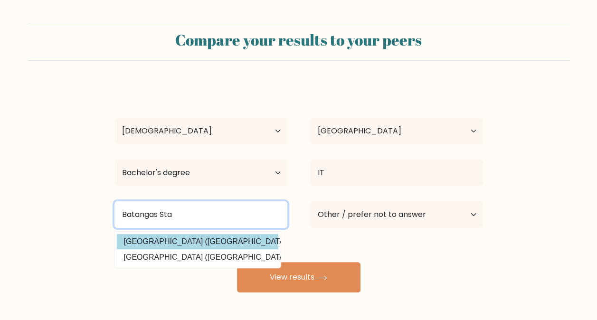
type input "Batangas Sta"
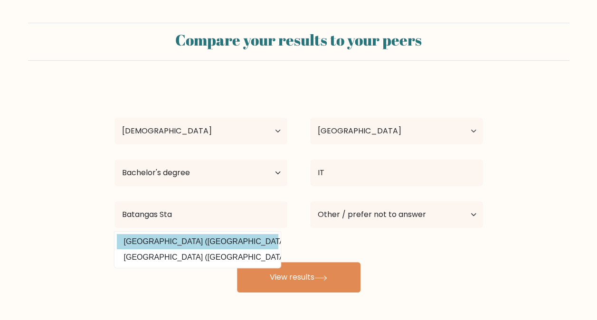
click at [203, 245] on div "Sheen Kean Magtibay Age Under 18 years old 18-24 years old 25-34 years old 35-4…" at bounding box center [299, 188] width 380 height 209
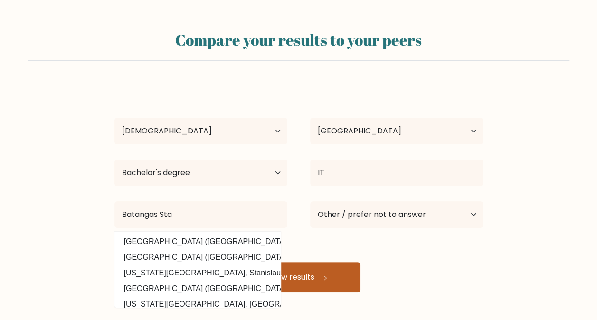
click at [288, 273] on button "View results" at bounding box center [299, 277] width 124 height 30
click at [312, 278] on button "View results" at bounding box center [299, 277] width 124 height 30
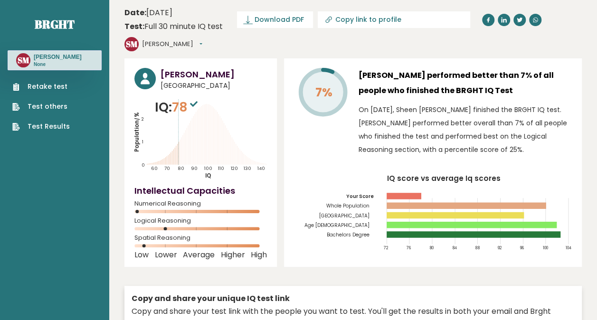
click at [67, 132] on link "Test Results" at bounding box center [41, 127] width 58 height 10
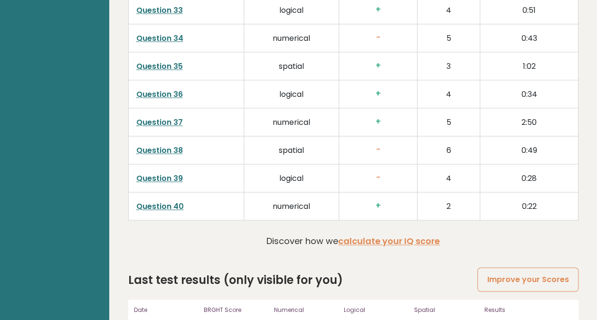
scroll to position [2429, 0]
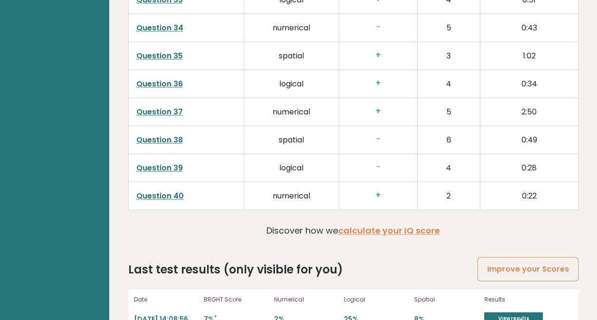
click at [211, 315] on p "7% *" at bounding box center [236, 319] width 65 height 9
click at [207, 315] on p "7% *" at bounding box center [236, 319] width 65 height 9
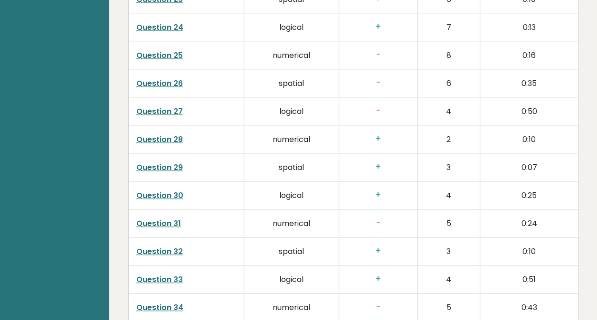
scroll to position [2048, 0]
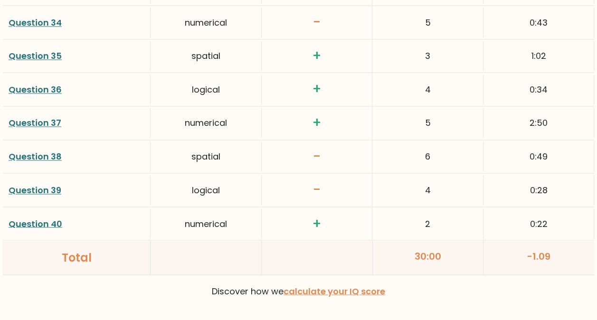
scroll to position [2540, 0]
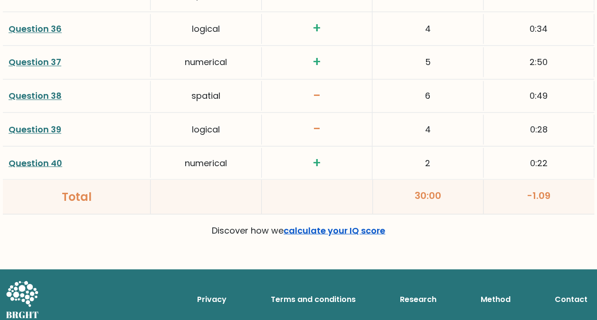
click at [327, 224] on link "calculate your IQ score" at bounding box center [335, 230] width 102 height 12
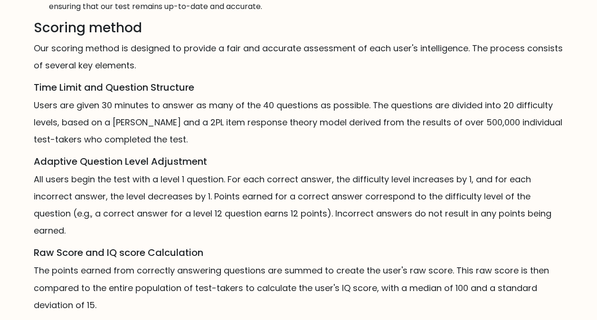
scroll to position [665, 0]
